Goal: Task Accomplishment & Management: Use online tool/utility

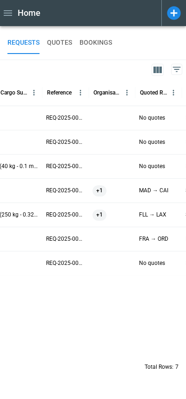
scroll to position [0, 98]
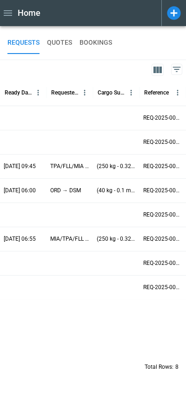
click at [178, 68] on icon at bounding box center [177, 69] width 11 height 11
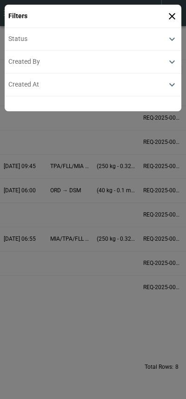
click at [174, 12] on icon at bounding box center [172, 16] width 11 height 11
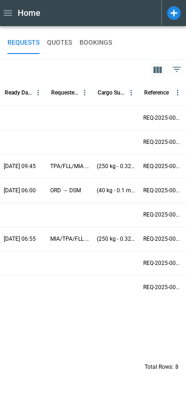
click at [157, 69] on icon "button" at bounding box center [158, 70] width 8 height 7
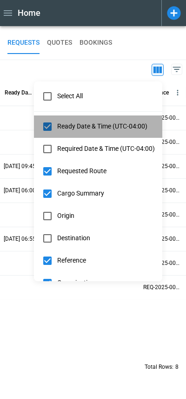
click at [92, 126] on span "Ready Date & Time (UTC-04:00)" at bounding box center [106, 127] width 98 height 8
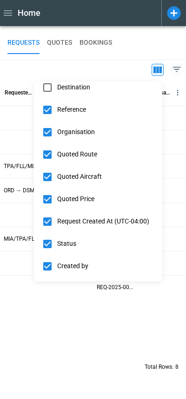
scroll to position [151, 0]
click at [79, 314] on div at bounding box center [93, 199] width 186 height 399
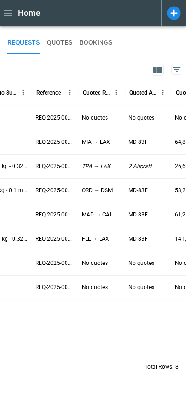
scroll to position [0, 116]
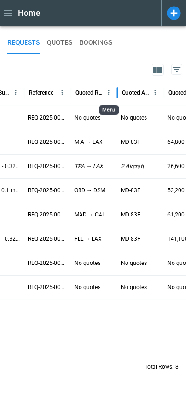
click at [110, 91] on icon "Quoted Route column menu" at bounding box center [109, 93] width 8 height 8
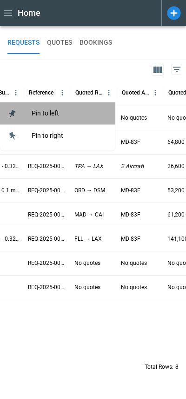
click at [55, 114] on span "Pin to left" at bounding box center [70, 114] width 76 height 8
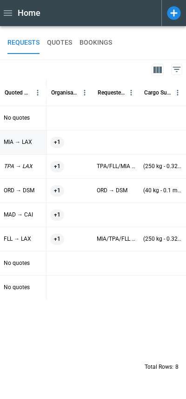
scroll to position [0, 0]
click at [96, 98] on div "Requested Route" at bounding box center [116, 93] width 47 height 26
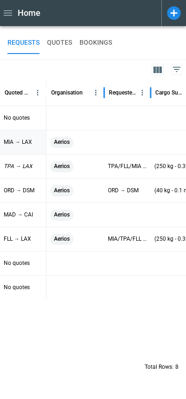
drag, startPoint x: 92, startPoint y: 94, endPoint x: 103, endPoint y: 94, distance: 11.2
click at [103, 94] on div at bounding box center [104, 93] width 5 height 26
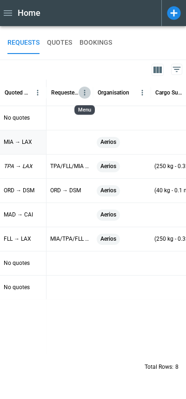
click at [85, 91] on icon "Requested Route column menu" at bounding box center [85, 93] width 8 height 8
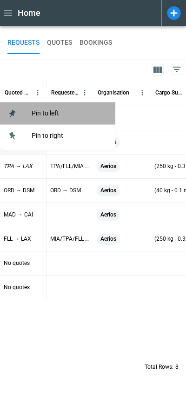
click at [57, 111] on span "Pin to left" at bounding box center [70, 114] width 76 height 8
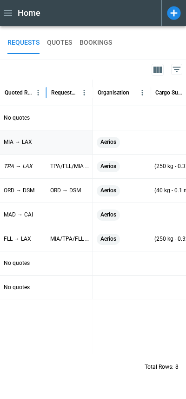
click at [85, 93] on icon "Requested Route column menu" at bounding box center [84, 93] width 1 height 6
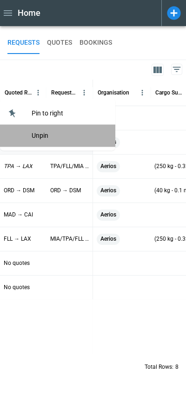
click at [55, 137] on span "Unpin" at bounding box center [70, 136] width 76 height 8
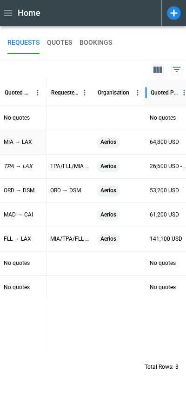
click at [144, 89] on div at bounding box center [146, 93] width 5 height 26
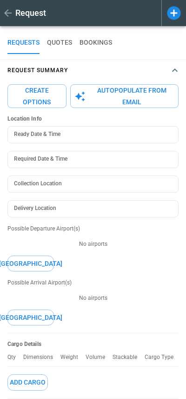
type textarea "*"
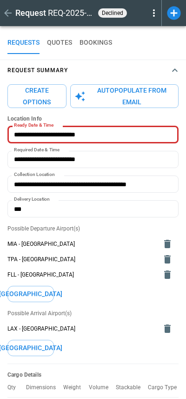
type input "**********"
type input "***"
type textarea "*"
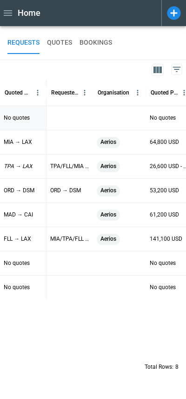
click at [12, 123] on div "No quotes" at bounding box center [23, 118] width 47 height 24
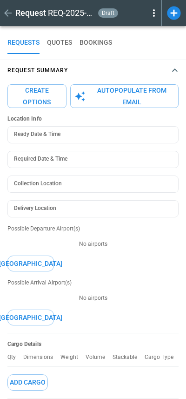
click at [109, 92] on button "Autopopulate from Email" at bounding box center [124, 96] width 109 height 24
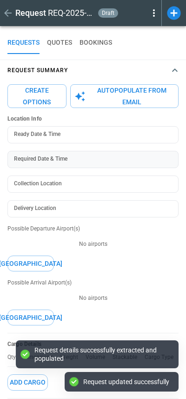
type textarea "*"
type input "**********"
type input "***"
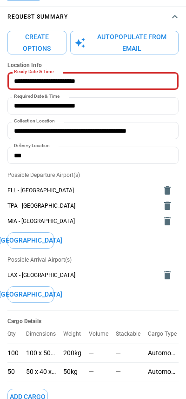
scroll to position [47, 0]
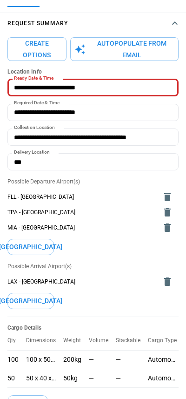
click at [51, 51] on button "Create Options" at bounding box center [36, 49] width 59 height 24
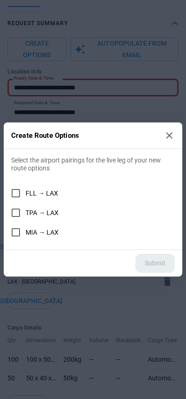
click at [36, 190] on span "FLL → LAX" at bounding box center [42, 194] width 33 height 8
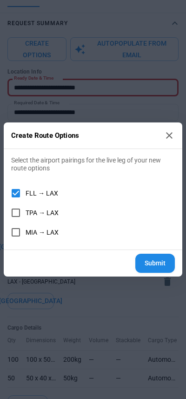
click at [36, 210] on span "TPA → LAX" at bounding box center [42, 213] width 33 height 8
click at [36, 226] on label "MIA → LAX" at bounding box center [87, 233] width 162 height 20
click at [146, 258] on button "Submit" at bounding box center [156, 263] width 40 height 19
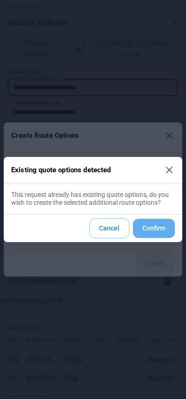
click at [146, 227] on button "Confirm" at bounding box center [154, 228] width 42 height 19
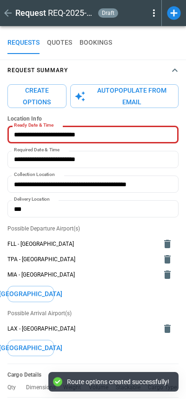
scroll to position [-3, 0]
type textarea "*"
click at [63, 65] on button "Request Summary" at bounding box center [93, 70] width 186 height 21
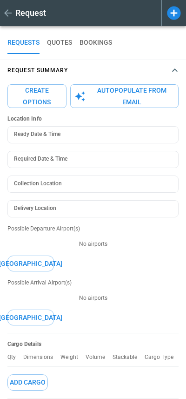
type textarea "*"
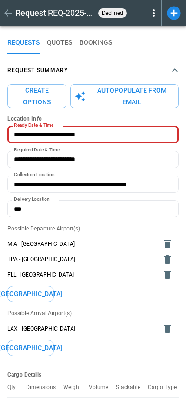
type input "**********"
type input "***"
type textarea "*"
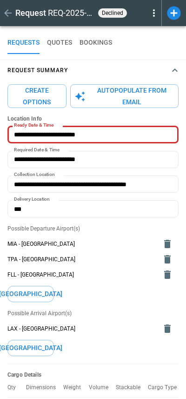
type input "**********"
click at [8, 14] on icon "button" at bounding box center [7, 12] width 11 height 11
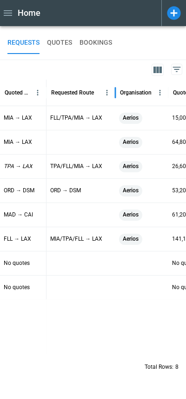
drag, startPoint x: 95, startPoint y: 90, endPoint x: 118, endPoint y: 90, distance: 22.8
click at [118, 90] on div at bounding box center [115, 93] width 5 height 26
click at [172, 13] on icon at bounding box center [174, 13] width 16 height 16
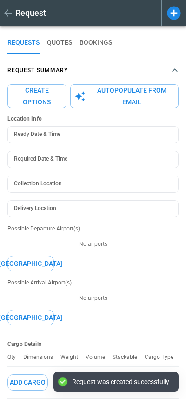
type textarea "*"
click at [84, 69] on span "Request Summary" at bounding box center [88, 71] width 162 height 4
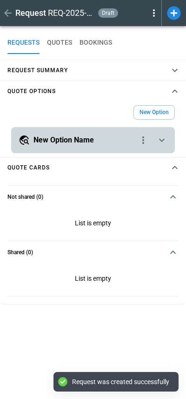
click at [62, 143] on h5 "New Option Name" at bounding box center [64, 140] width 61 height 10
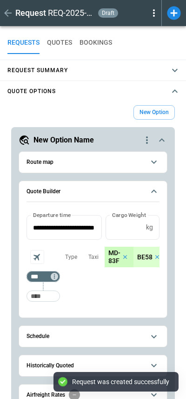
click at [52, 170] on button "Route map" at bounding box center [93, 162] width 133 height 21
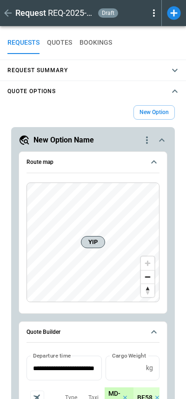
click at [70, 141] on h5 "New Option Name" at bounding box center [64, 140] width 61 height 10
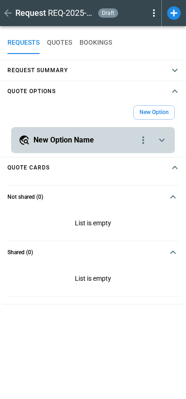
click at [8, 16] on icon "button" at bounding box center [7, 12] width 7 height 7
